Goal: Task Accomplishment & Management: Complete application form

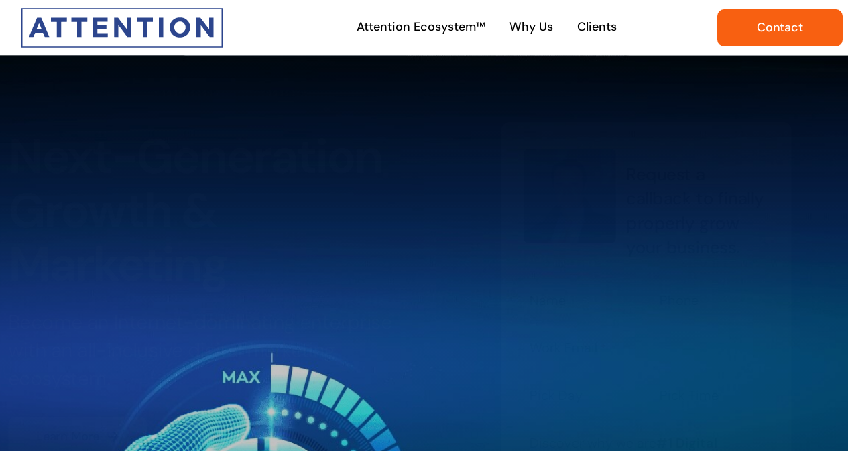
click at [771, 32] on span "Contact" at bounding box center [780, 28] width 46 height 14
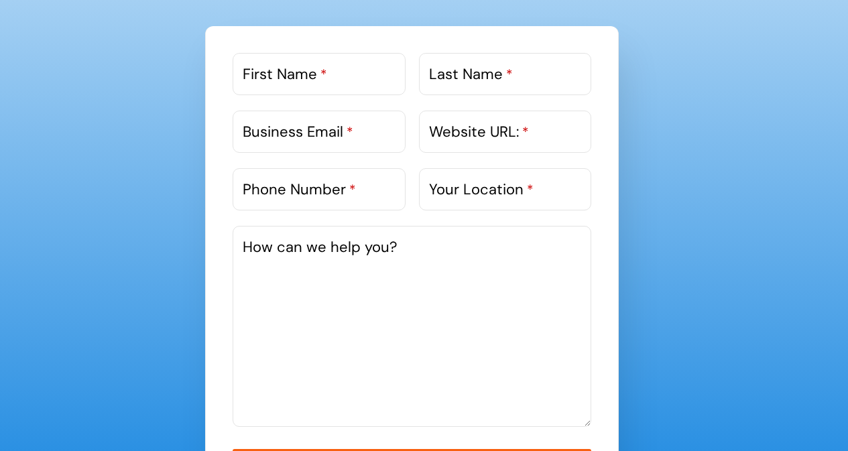
scroll to position [805, 0]
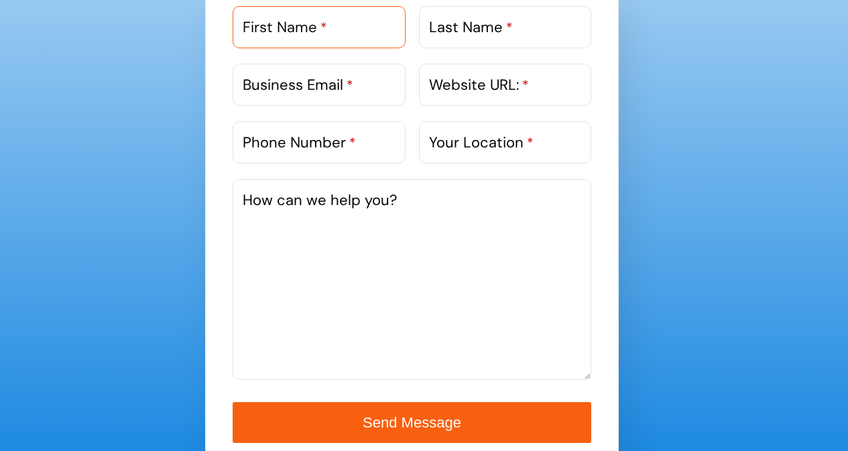
click at [353, 42] on input "First Name *" at bounding box center [319, 27] width 173 height 42
type input "Sonali"
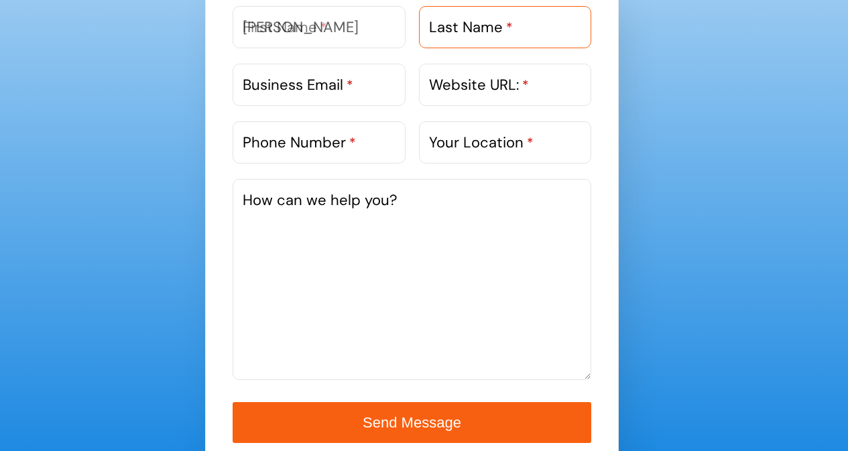
type input "Kumbhakar"
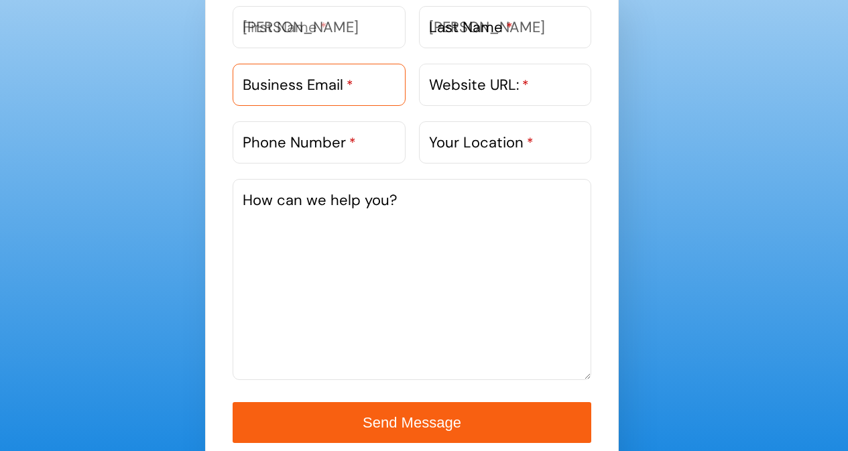
type input "sonali.linkedbuilderteam@gmail.com"
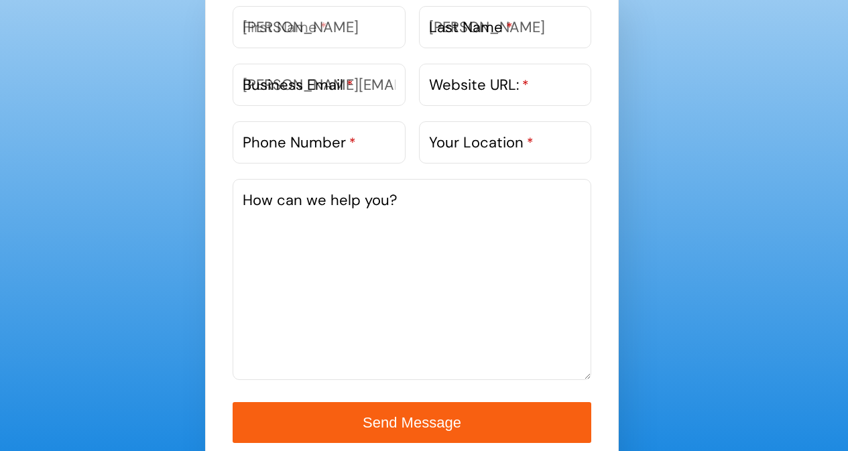
type input "08509614358"
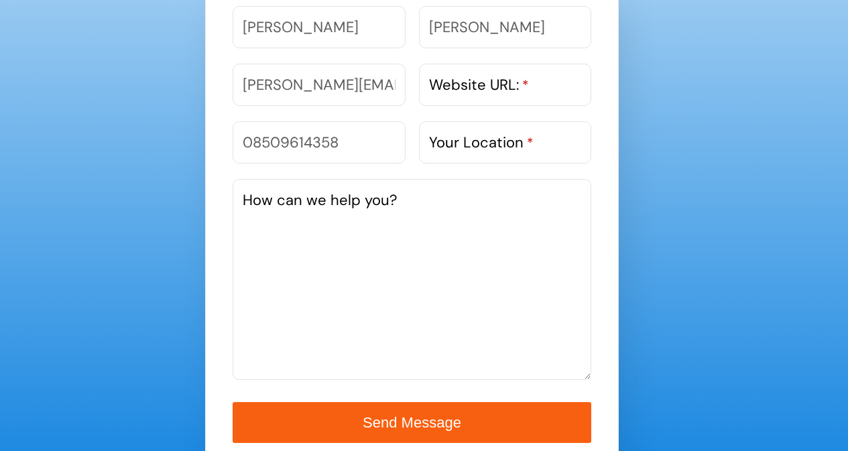
click at [484, 89] on label "Website URL: *" at bounding box center [479, 85] width 100 height 22
click at [484, 89] on input "Website URL: *" at bounding box center [505, 85] width 173 height 42
click at [487, 85] on label "Website URL: *" at bounding box center [479, 85] width 100 height 22
click at [487, 85] on input "Website URL: *" at bounding box center [505, 85] width 173 height 42
click at [559, 86] on input "Website URL: *" at bounding box center [505, 85] width 173 height 42
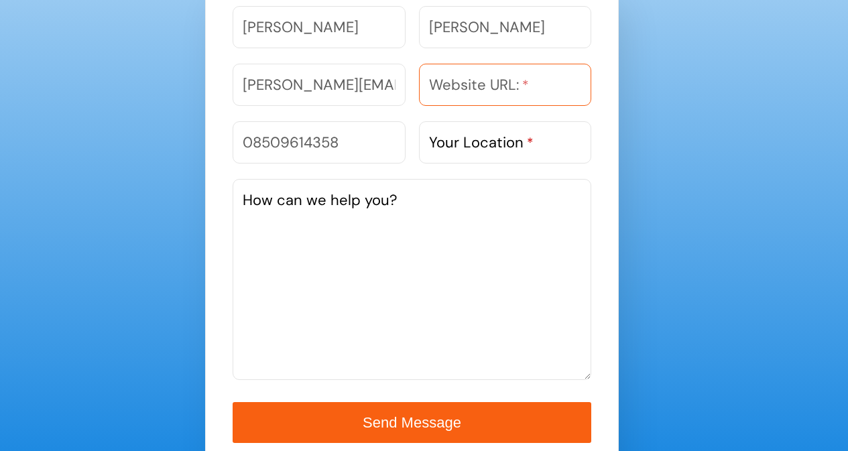
paste input "https://www.linkbuildersteam.com/"
type input "https://www.linkbuildersteam.com/"
click at [494, 140] on label "Your Location *" at bounding box center [481, 142] width 105 height 22
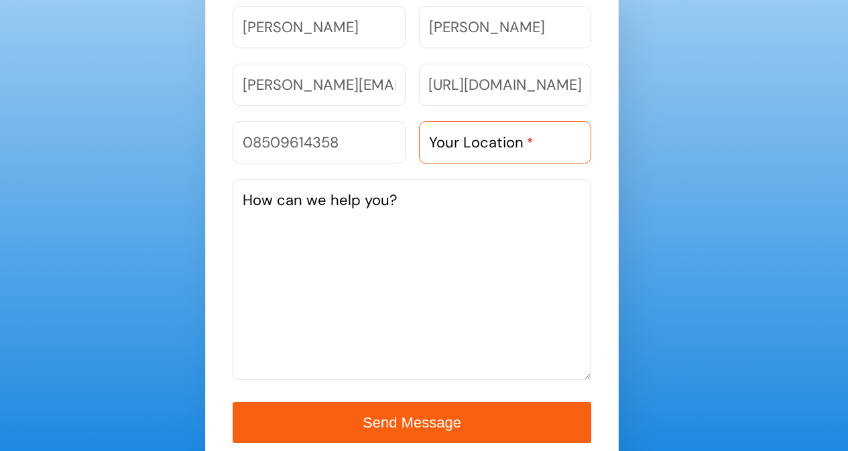
click at [494, 140] on input "Your Location *" at bounding box center [505, 142] width 173 height 42
type input "India"
click at [435, 238] on textarea "How can we help you?" at bounding box center [412, 279] width 359 height 201
click at [485, 334] on textarea "How can we help you?" at bounding box center [412, 279] width 359 height 201
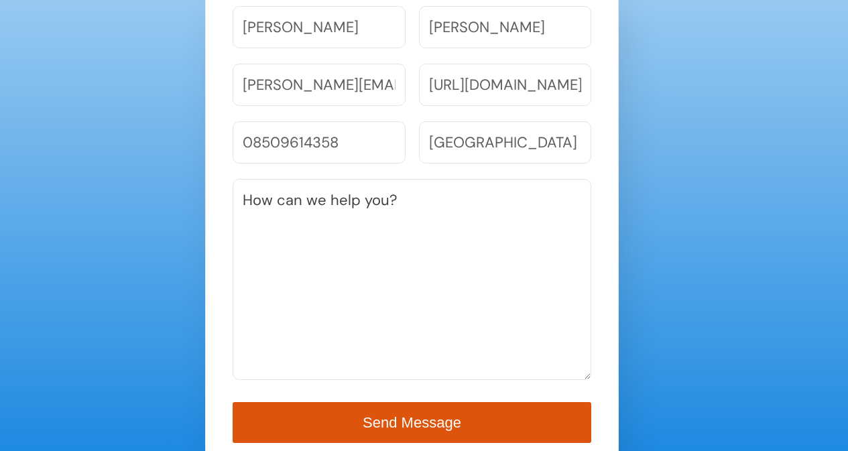
paste textarea "Hello, We hope you are doing well! We are a Professional SEO EXPERT, OUTREACH, …"
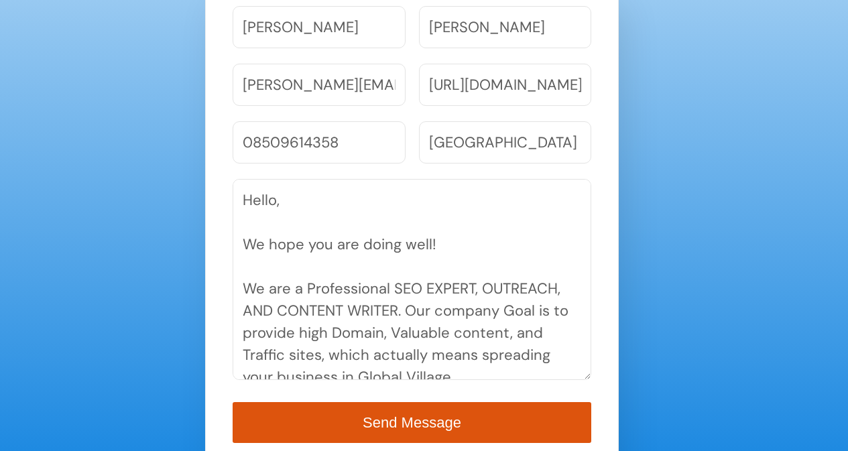
scroll to position [561, 0]
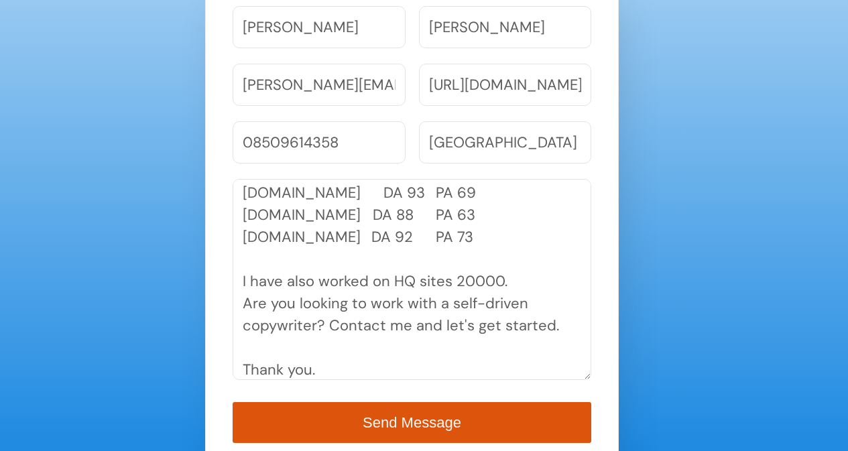
type textarea "Hello, We hope you are doing well! We are a Professional SEO EXPERT, OUTREACH, …"
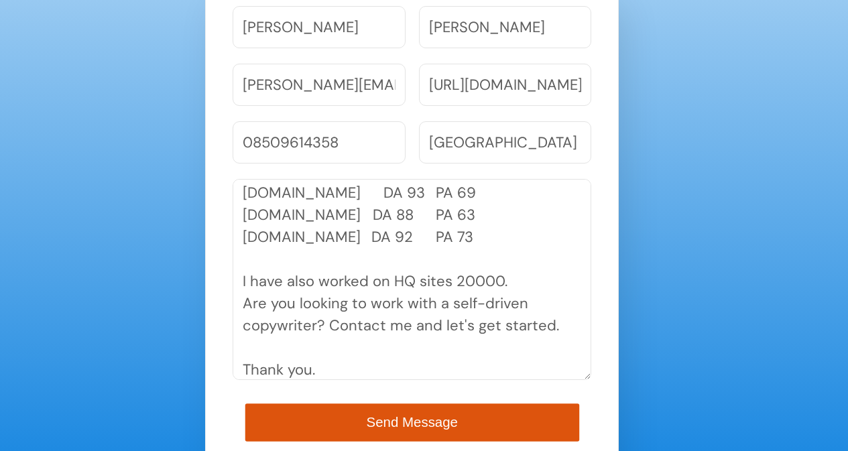
type button "submit"
click at [466, 417] on button "Send Message" at bounding box center [412, 423] width 334 height 38
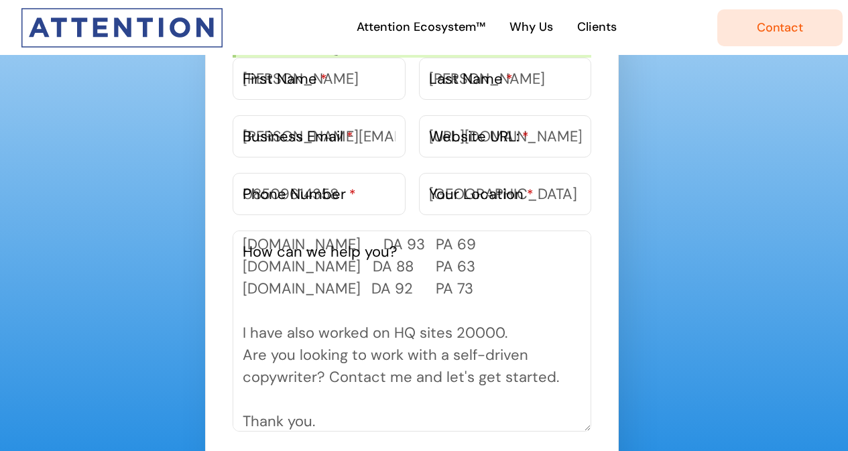
scroll to position [0, 0]
